Goal: Information Seeking & Learning: Learn about a topic

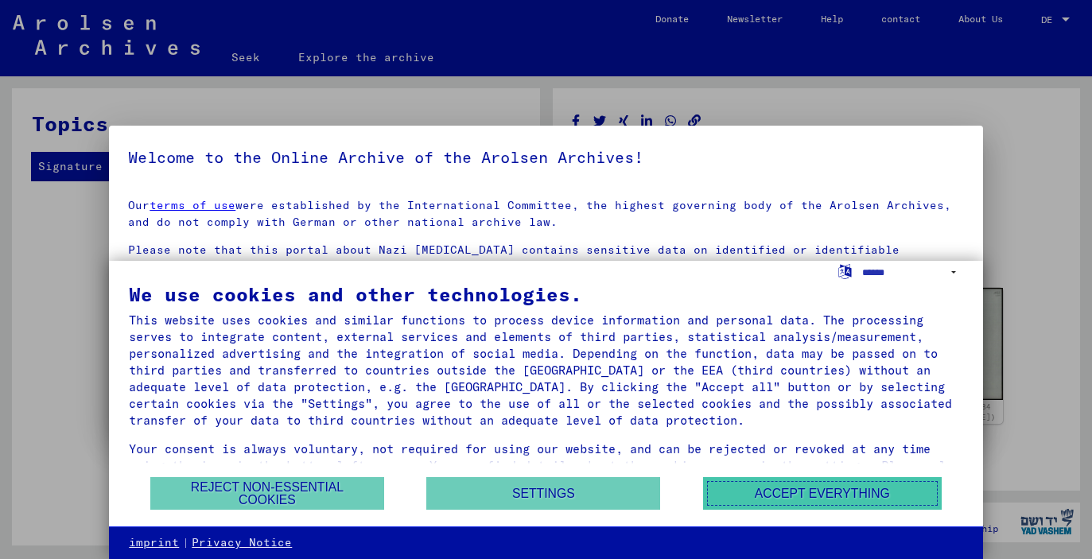
click at [805, 488] on font "Accept everything" at bounding box center [821, 494] width 135 height 14
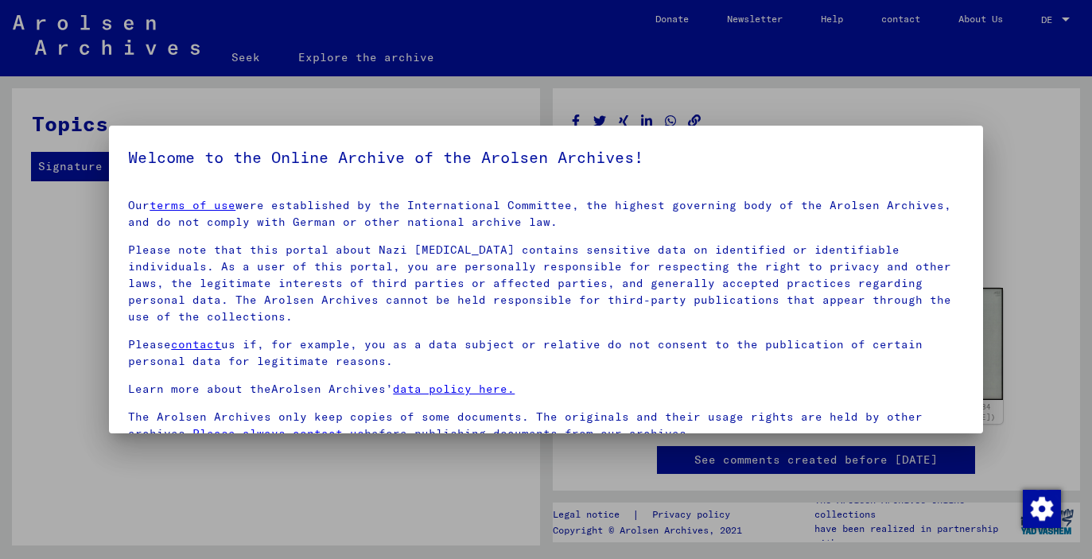
click at [845, 91] on div at bounding box center [546, 279] width 1092 height 559
click at [830, 114] on div at bounding box center [546, 279] width 1092 height 559
click at [179, 489] on div at bounding box center [546, 279] width 1092 height 559
click at [871, 381] on p "Learn more about the Arolsen Archives’ data policy here." at bounding box center [545, 389] width 835 height 17
click at [562, 311] on div "Our terms of use were established by the International Committee, the highest g…" at bounding box center [545, 319] width 835 height 245
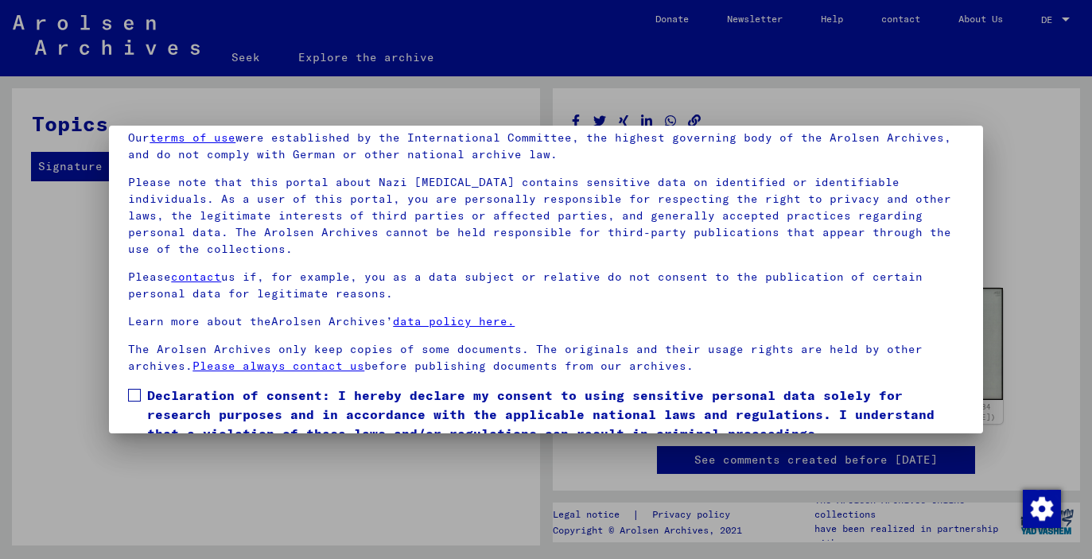
scroll to position [118, 0]
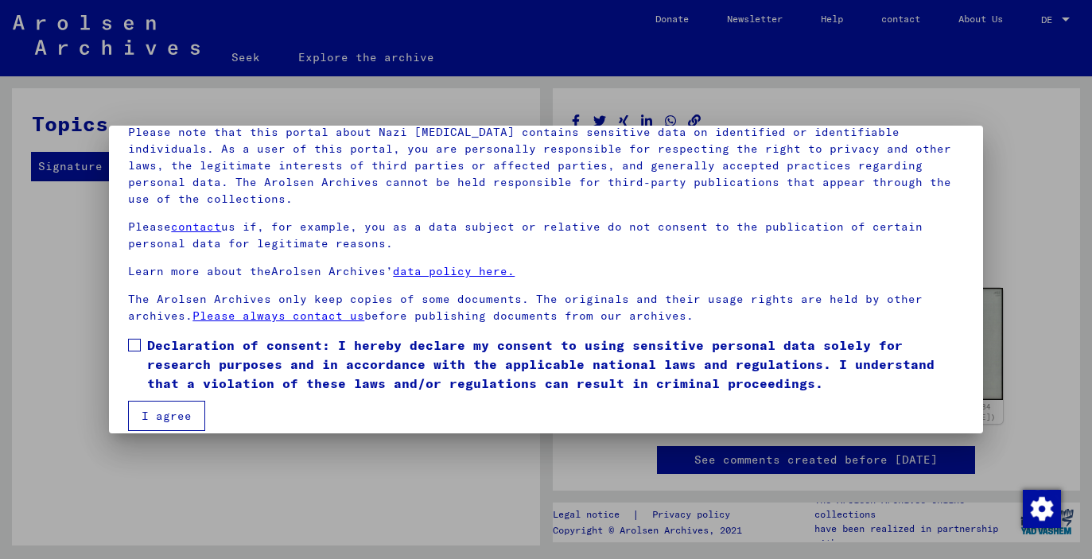
click at [125, 325] on mat-dialog-content "Our terms of use were established by the International Committee, the highest g…" at bounding box center [545, 249] width 873 height 363
click at [130, 339] on span at bounding box center [134, 345] width 13 height 13
click at [162, 409] on font "I agree" at bounding box center [167, 416] width 50 height 14
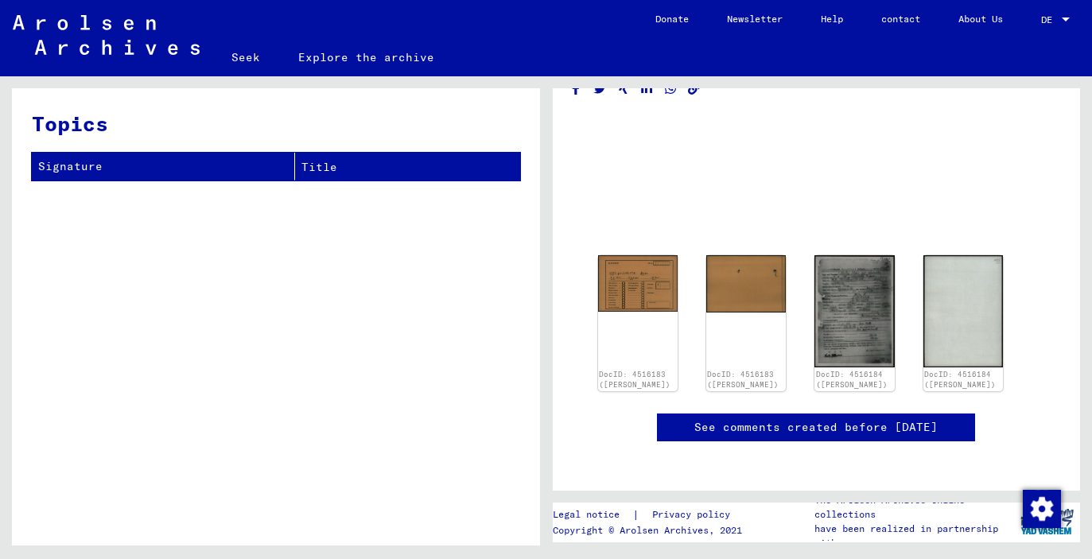
scroll to position [32, 0]
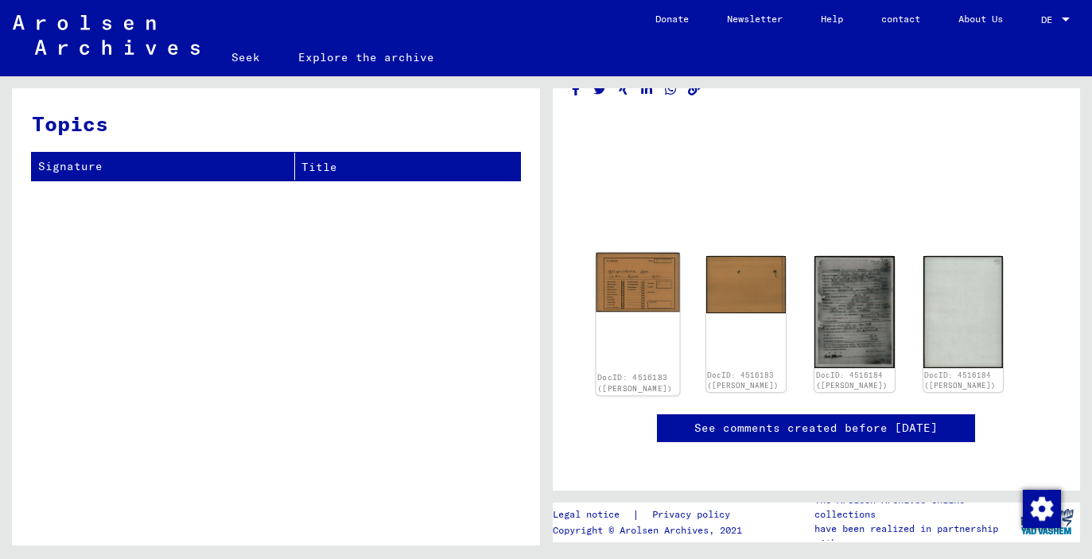
click at [632, 275] on img at bounding box center [636, 283] width 83 height 60
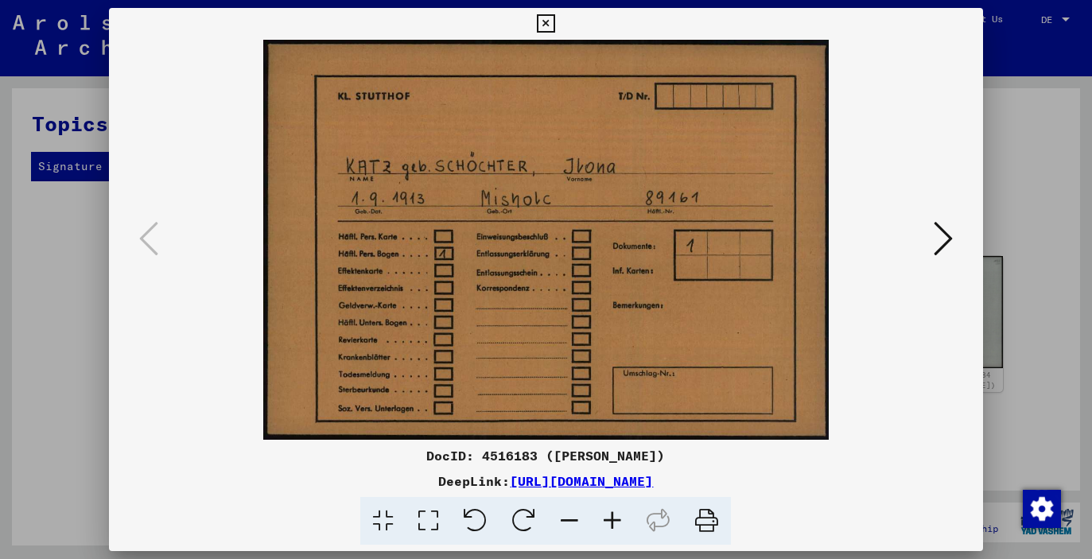
click at [944, 242] on icon at bounding box center [942, 238] width 19 height 38
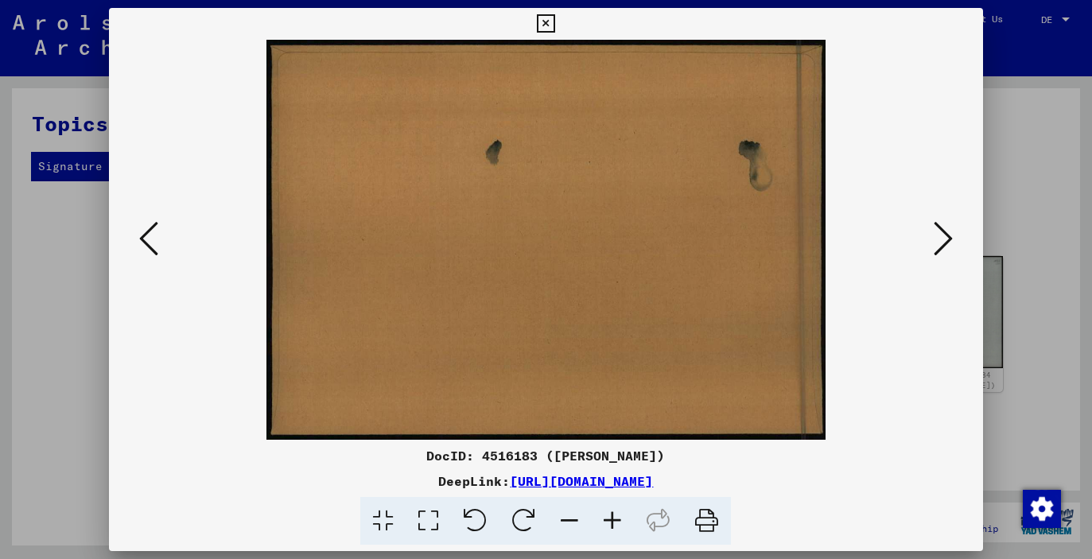
click at [944, 241] on icon at bounding box center [942, 238] width 19 height 38
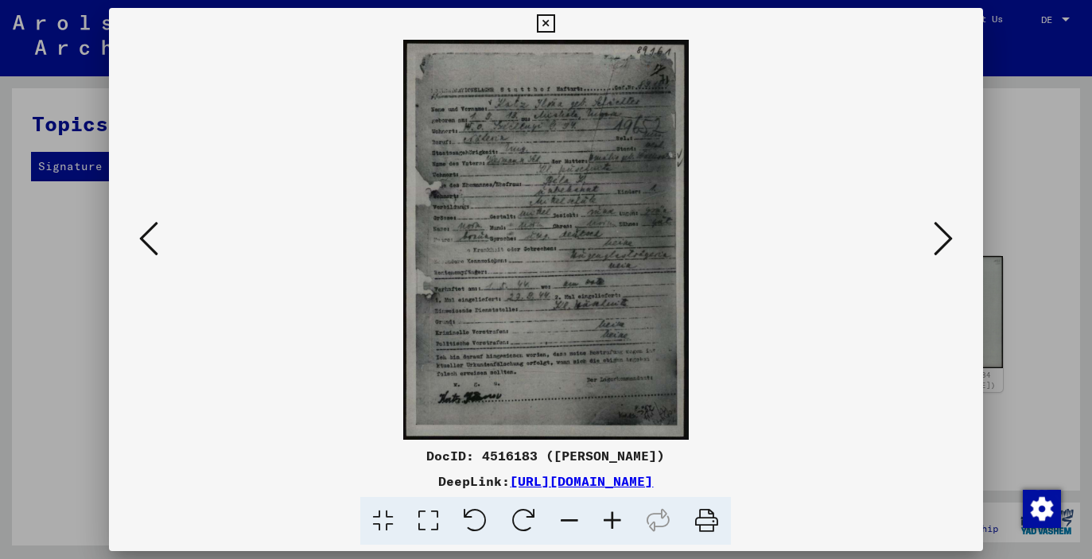
click at [603, 522] on icon at bounding box center [612, 521] width 43 height 48
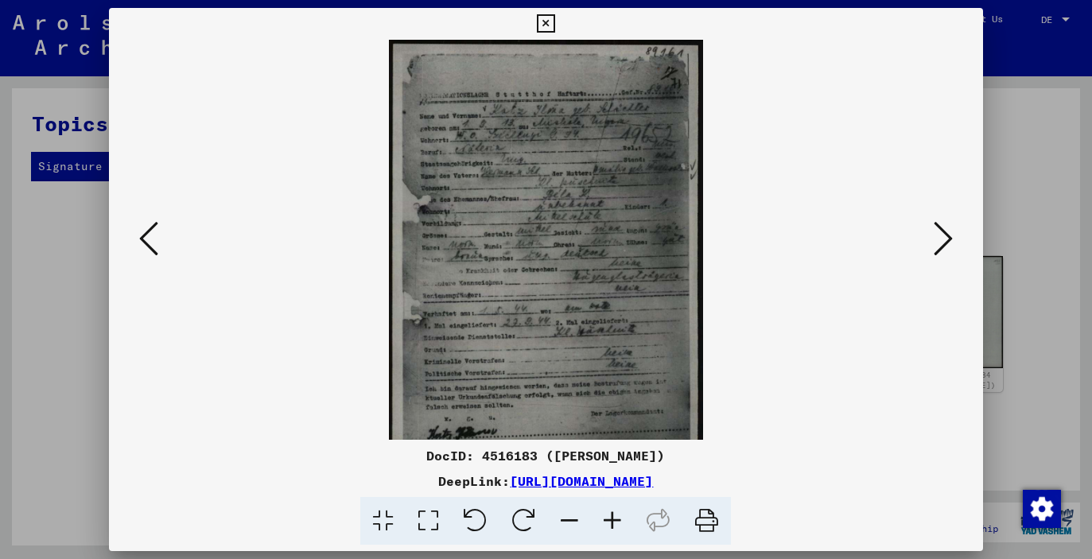
click at [609, 522] on icon at bounding box center [612, 521] width 43 height 48
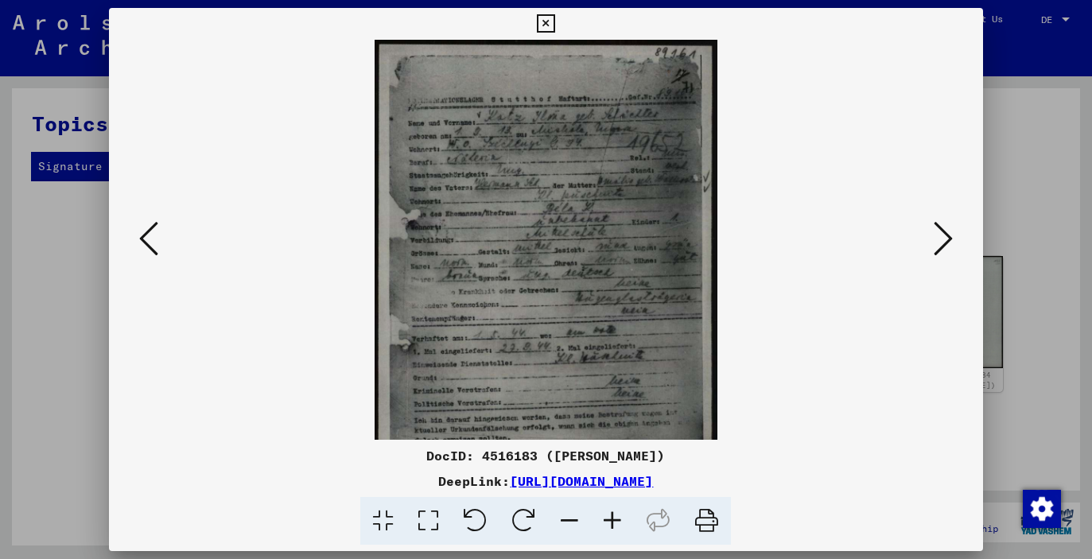
click at [609, 522] on icon at bounding box center [612, 521] width 43 height 48
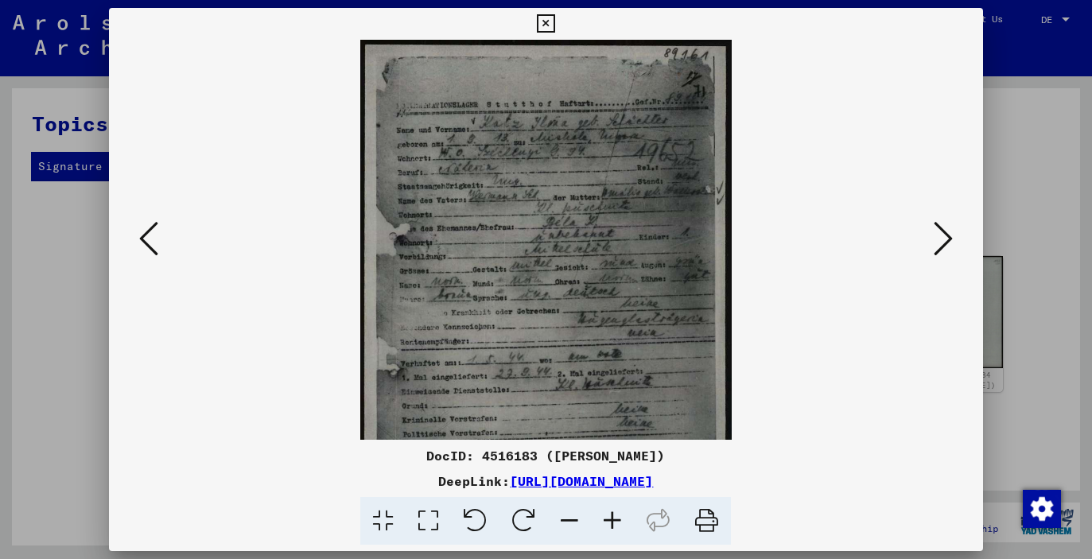
click at [609, 522] on icon at bounding box center [612, 521] width 43 height 48
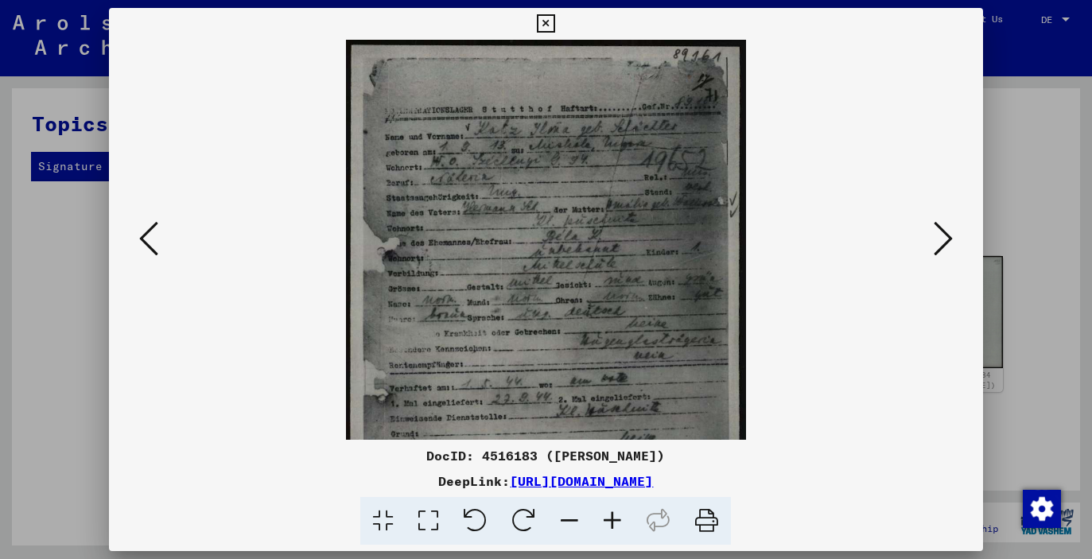
click at [609, 522] on icon at bounding box center [612, 521] width 43 height 48
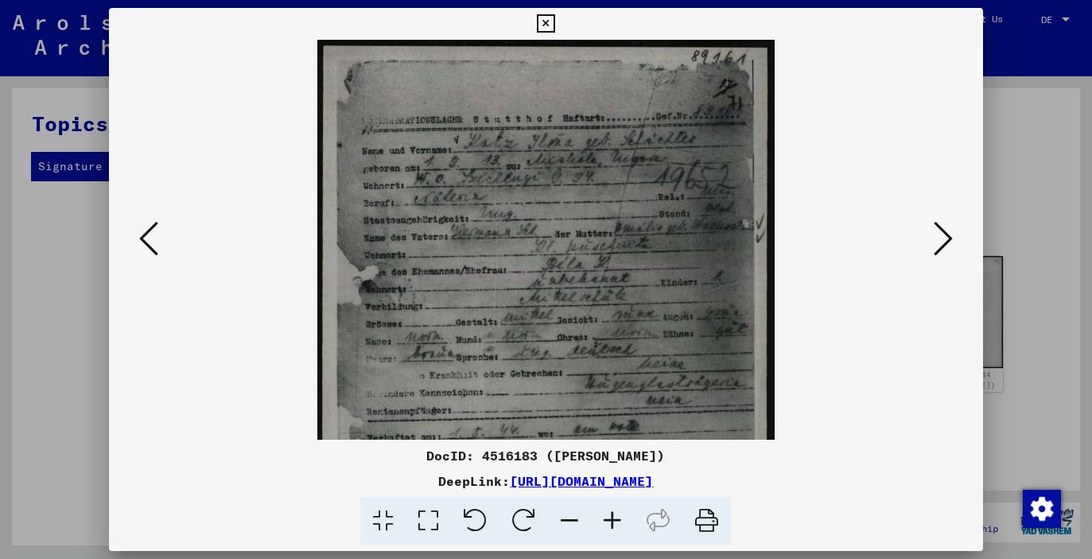
click at [609, 522] on icon at bounding box center [612, 521] width 43 height 48
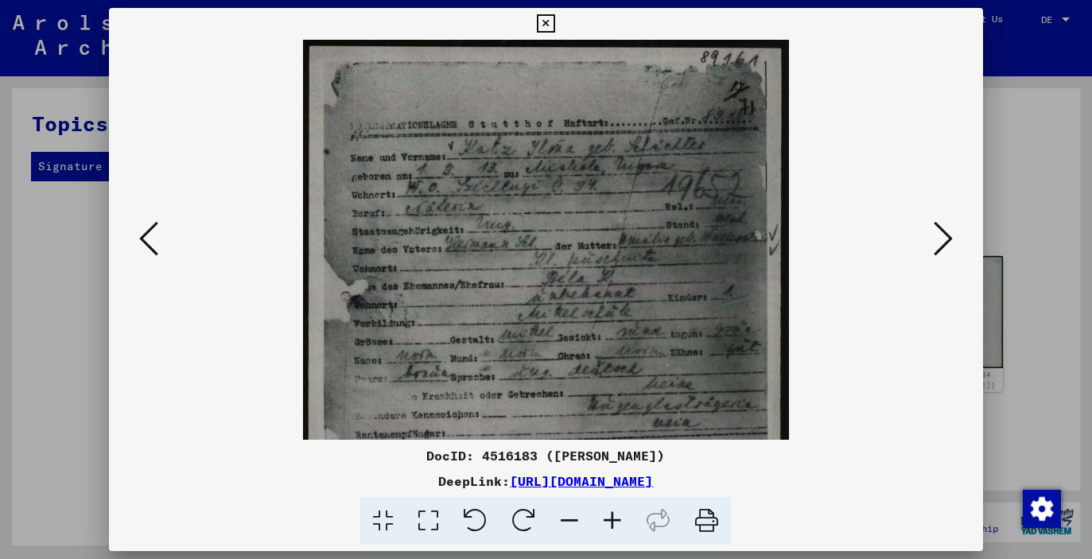
click at [612, 524] on icon at bounding box center [612, 521] width 43 height 48
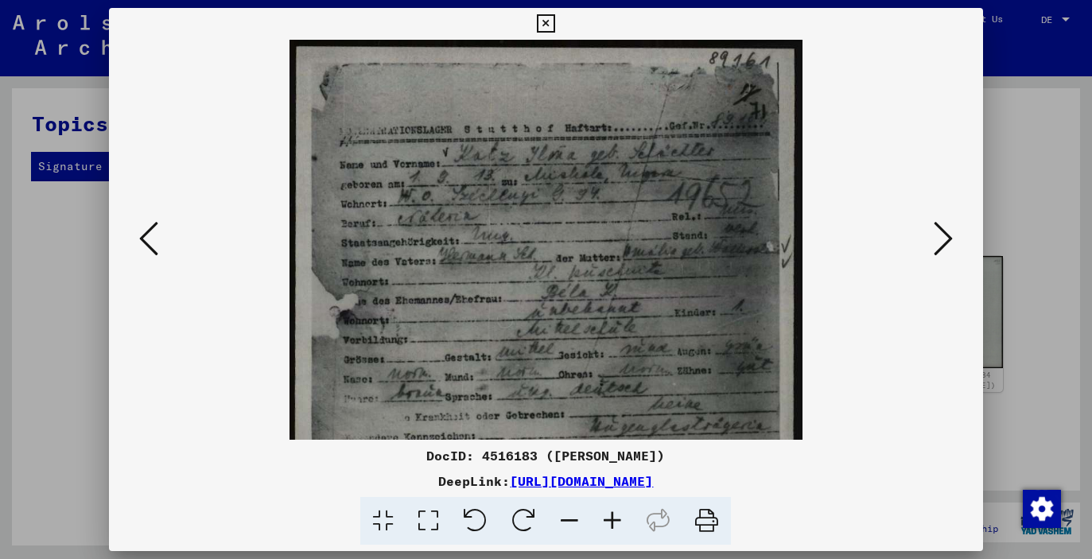
click at [612, 524] on icon at bounding box center [612, 521] width 43 height 48
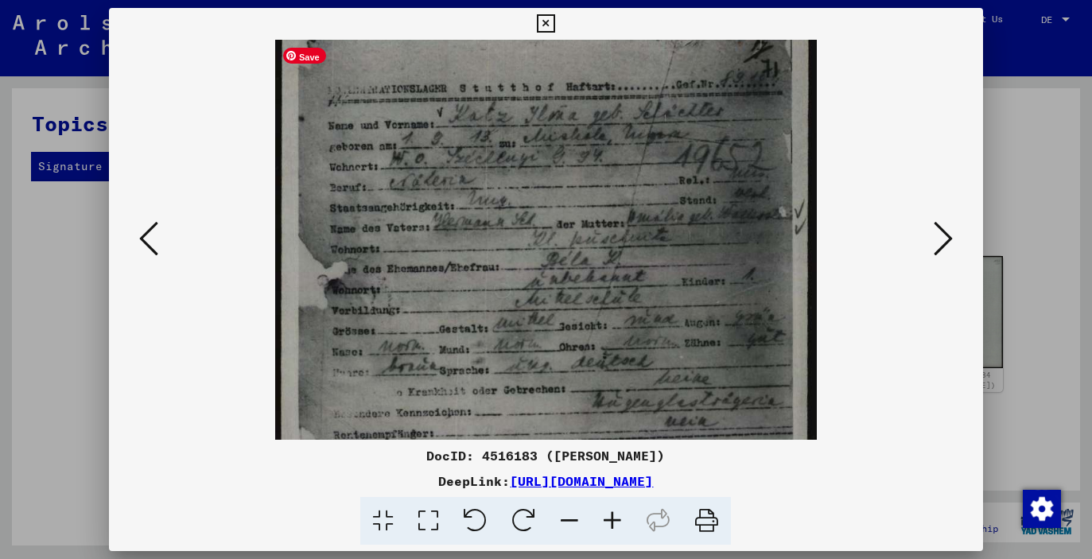
drag, startPoint x: 575, startPoint y: 347, endPoint x: 573, endPoint y: 301, distance: 45.3
click at [573, 301] on img at bounding box center [546, 373] width 542 height 758
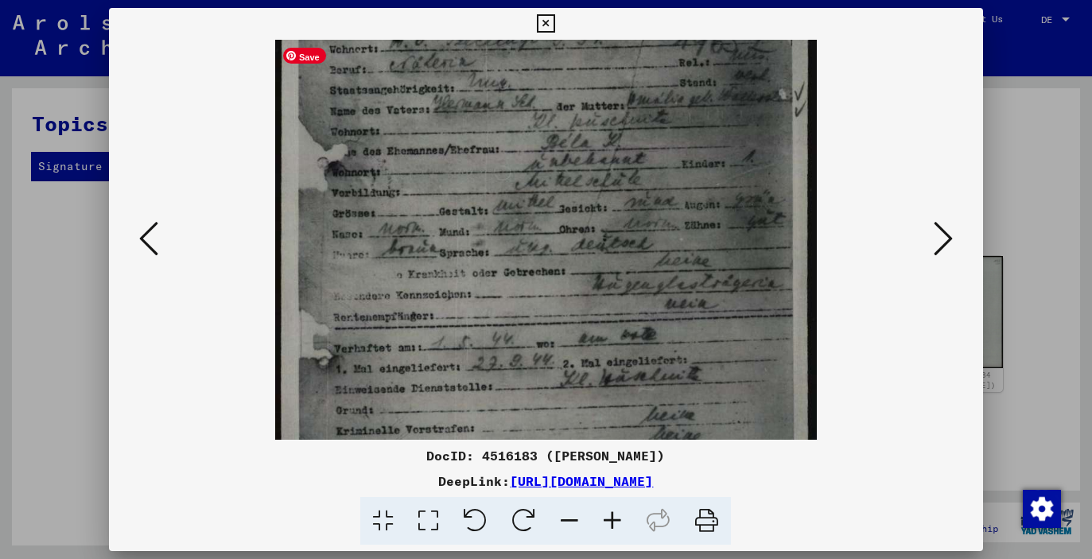
drag, startPoint x: 573, startPoint y: 301, endPoint x: 570, endPoint y: 184, distance: 117.7
click at [570, 184] on img at bounding box center [546, 255] width 542 height 758
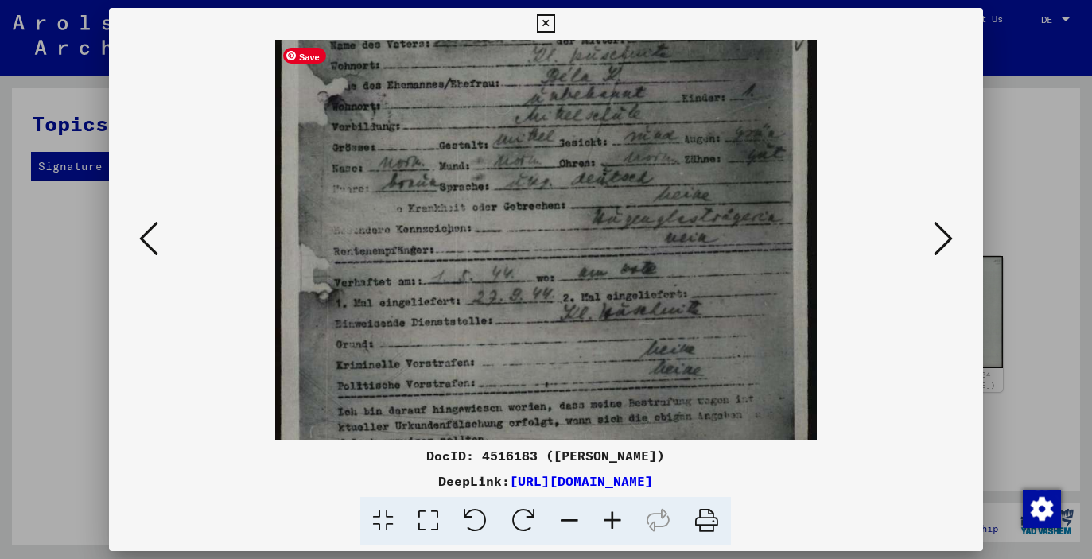
drag, startPoint x: 746, startPoint y: 417, endPoint x: 741, endPoint y: 349, distance: 67.7
click at [741, 349] on img at bounding box center [546, 189] width 542 height 758
click at [653, 481] on font "[URL][DOMAIN_NAME]" at bounding box center [581, 481] width 143 height 16
